Goal: Check status: Check status

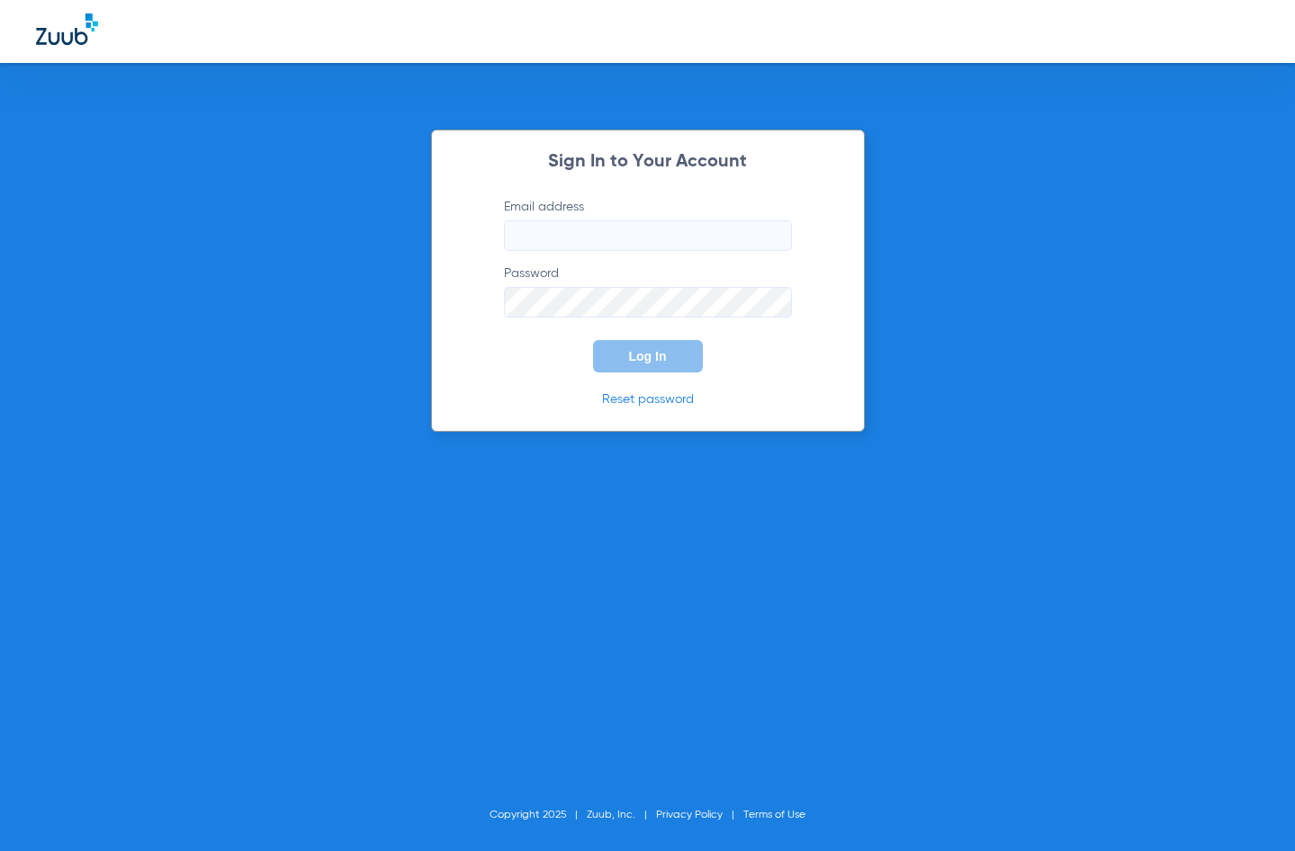
type input "[EMAIL_ADDRESS][DOMAIN_NAME]"
click at [642, 366] on button "Log In" at bounding box center [648, 356] width 110 height 32
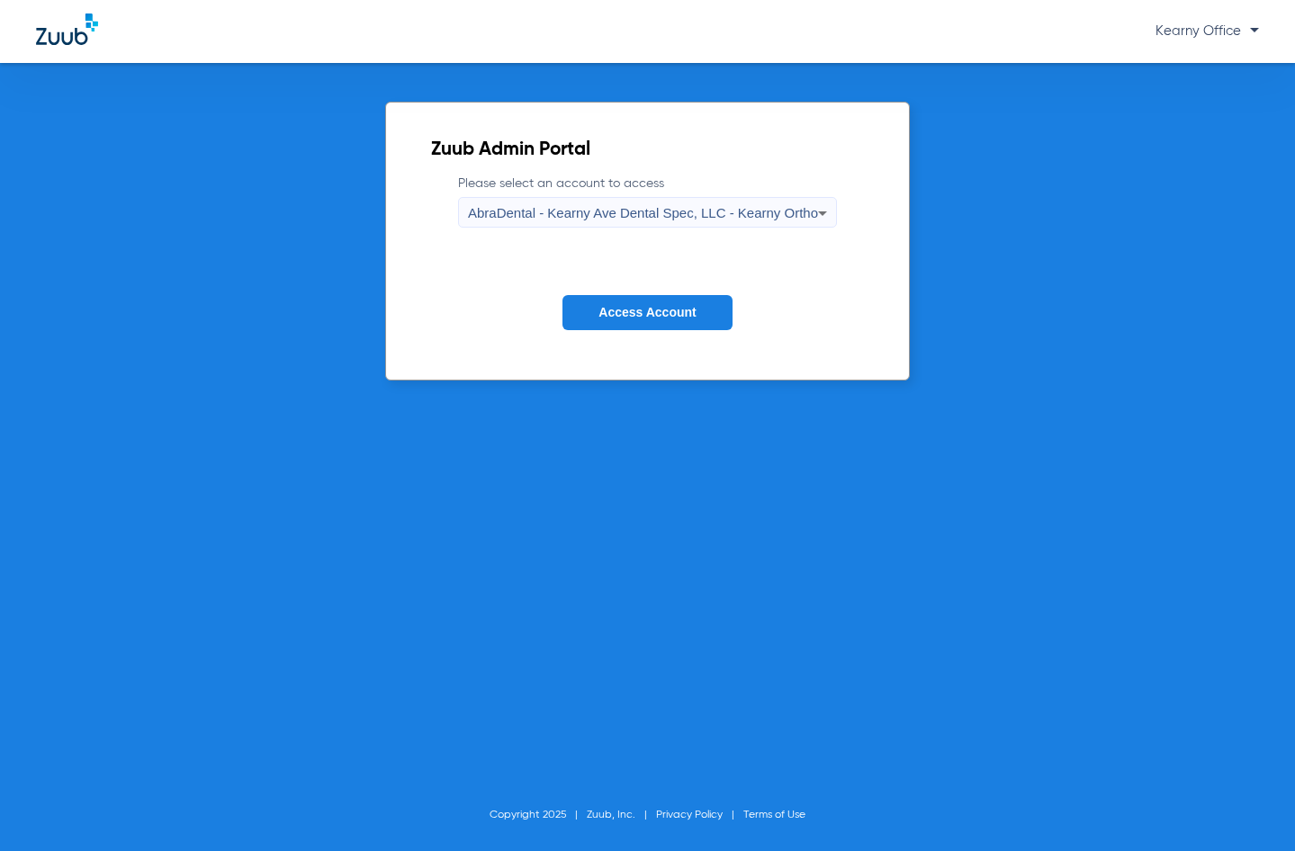
click at [687, 196] on label "Please select an account to access AbraDental - Kearny Ave Dental Spec, LLC - K…" at bounding box center [647, 201] width 379 height 53
click at [710, 226] on div "AbraDental - Kearny Ave Dental Spec, LLC - Kearny Ortho" at bounding box center [643, 213] width 350 height 31
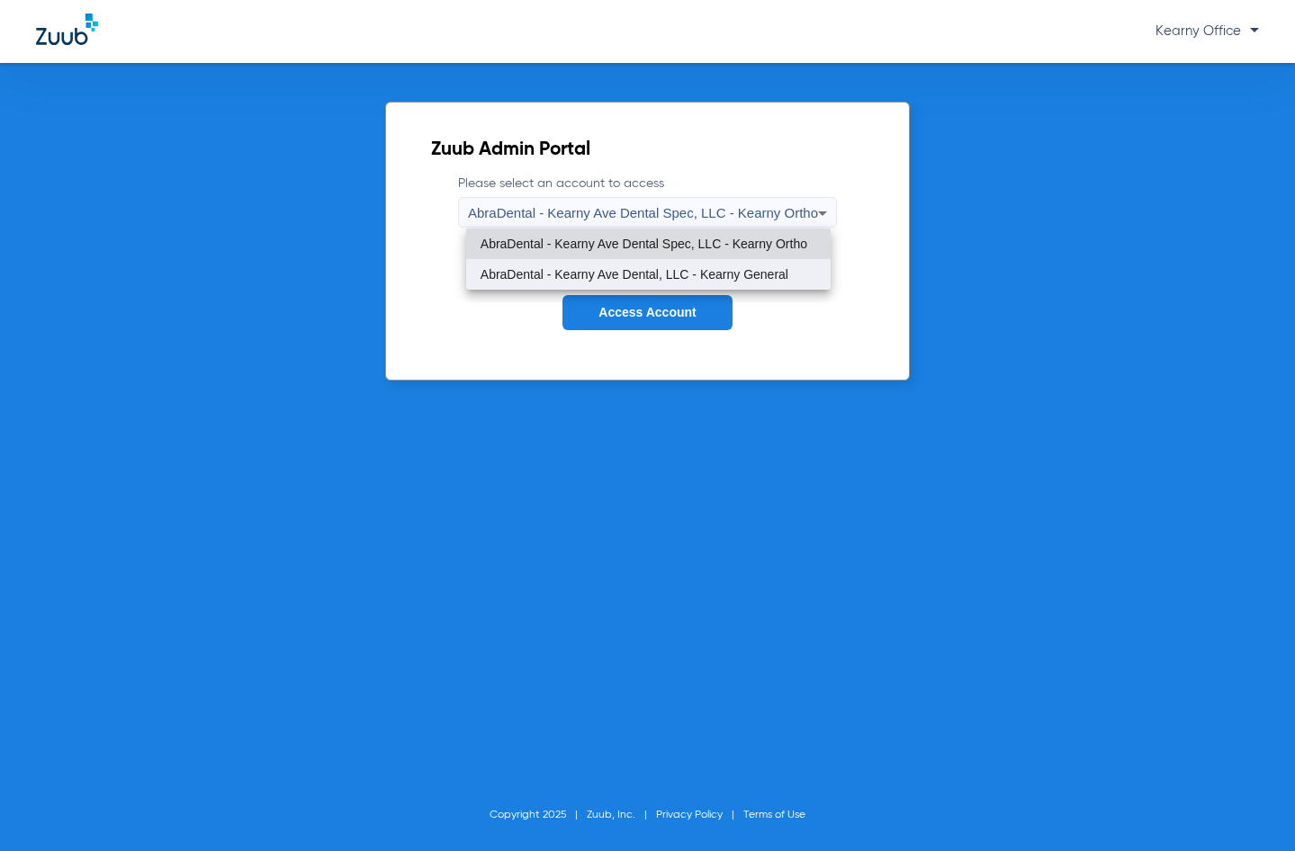
click at [730, 274] on span "AbraDental - Kearny Ave Dental, LLC - Kearny General" at bounding box center [634, 274] width 308 height 13
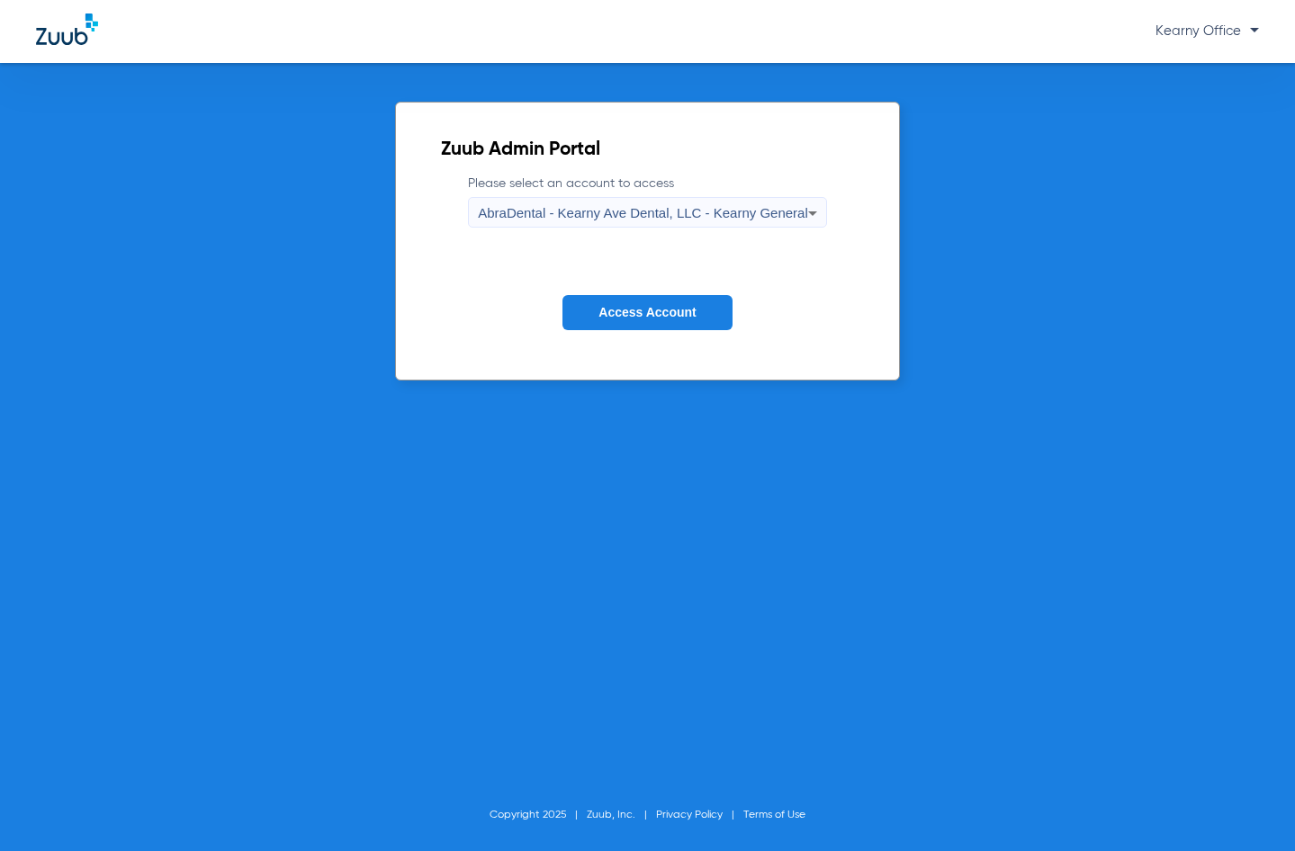
click at [712, 301] on button "Access Account" at bounding box center [646, 312] width 169 height 35
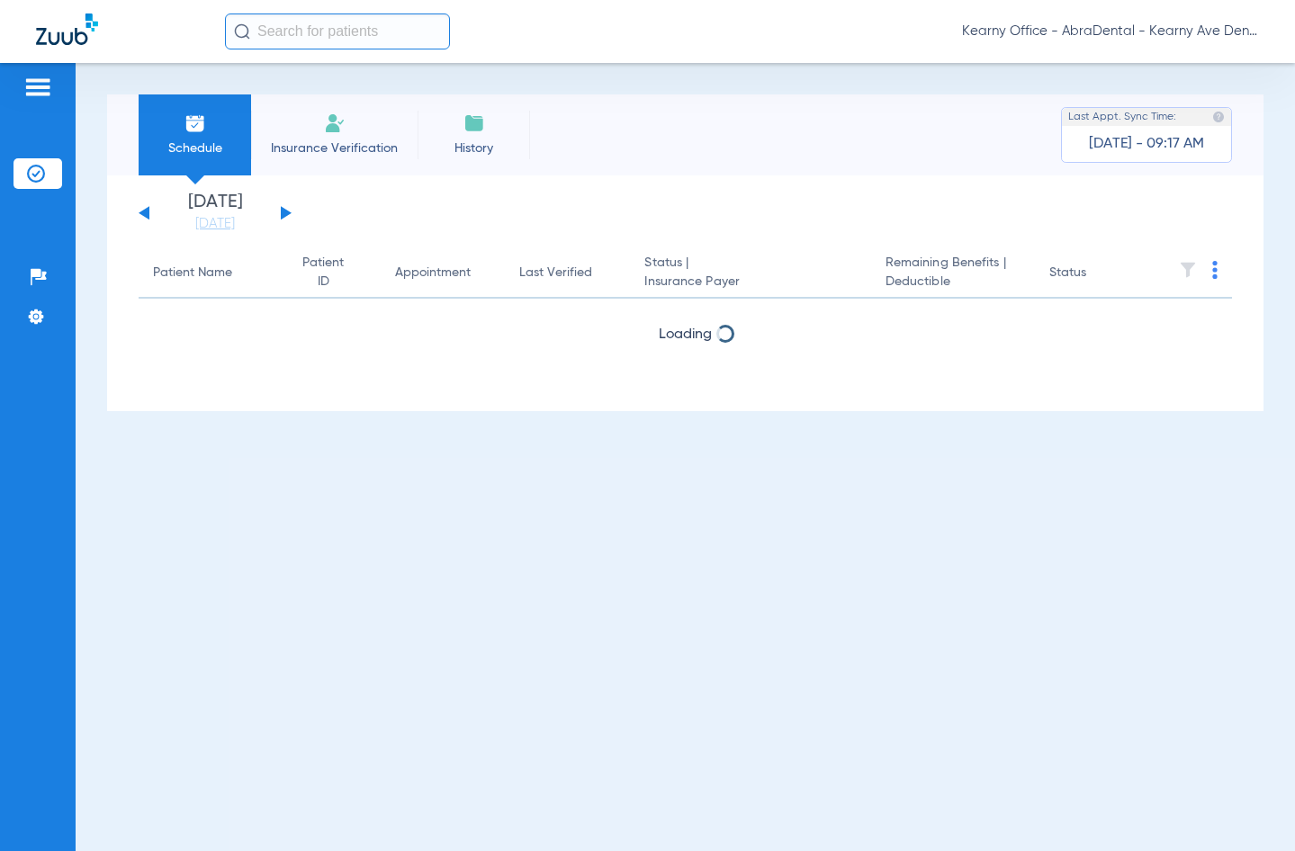
click at [345, 23] on input "text" at bounding box center [337, 31] width 225 height 36
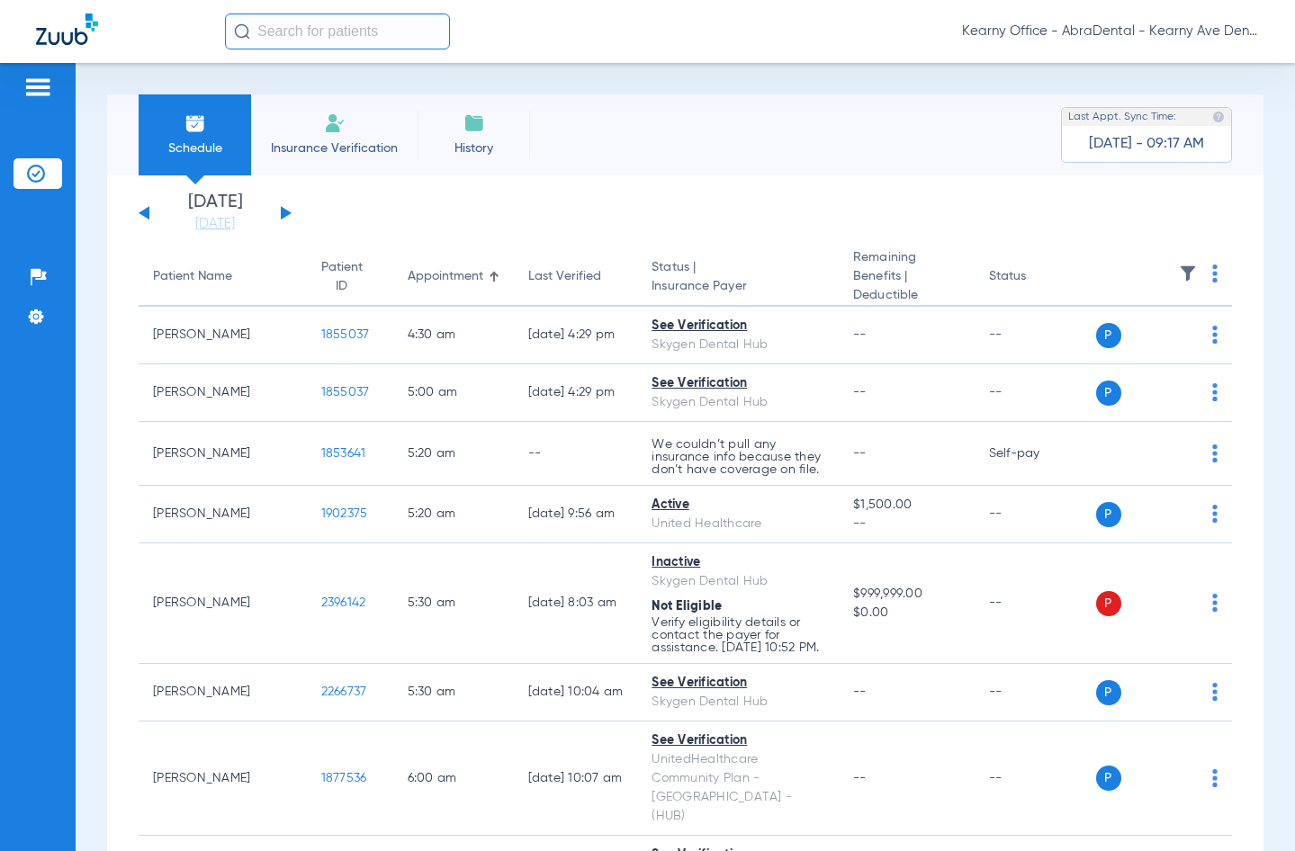
click at [358, 42] on input "text" at bounding box center [337, 31] width 225 height 36
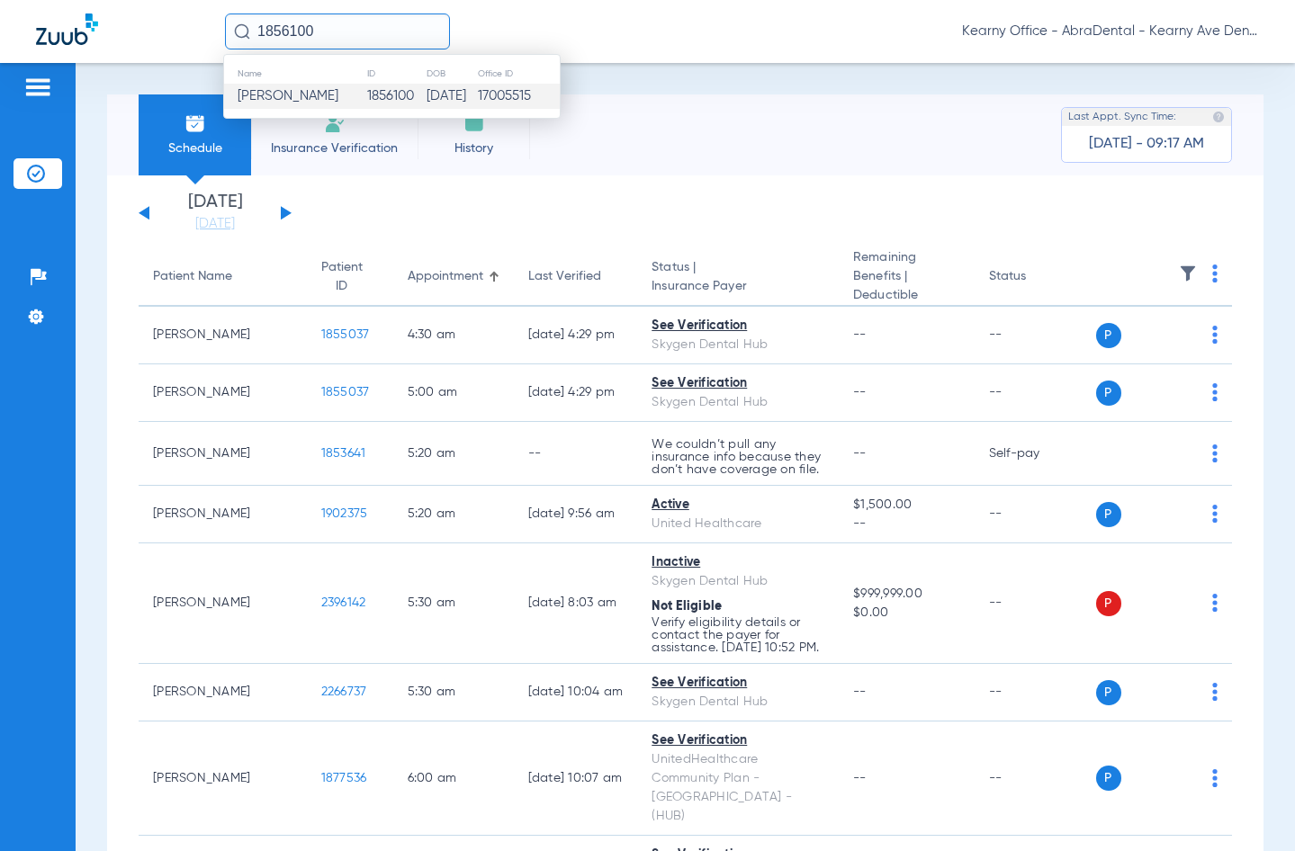
type input "1856100"
click at [426, 93] on td "[DATE]" at bounding box center [451, 96] width 51 height 25
